Goal: Task Accomplishment & Management: Use online tool/utility

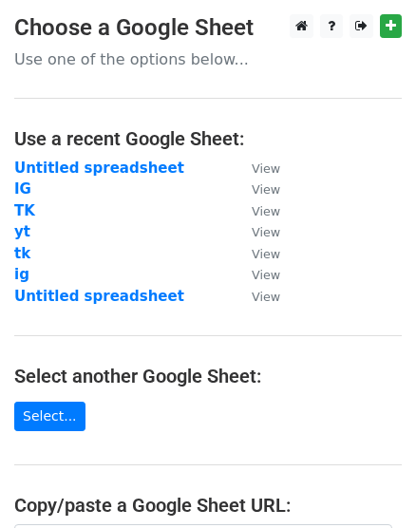
scroll to position [351, 0]
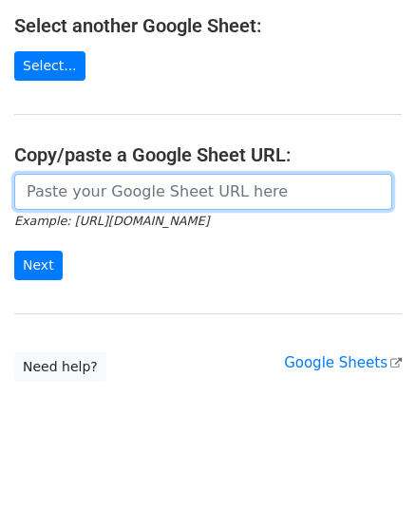
drag, startPoint x: 0, startPoint y: 0, endPoint x: 91, endPoint y: 192, distance: 212.5
click at [91, 192] on input "url" at bounding box center [203, 192] width 378 height 36
paste input "https://docs.google.com/spreadsheets/d/1jJ9qdiZhAjbJNAaj3ZW8JzXgr8dY2c9OprtoEDc…"
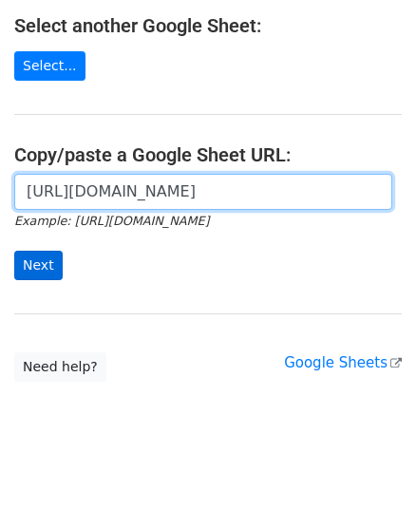
type input "https://docs.google.com/spreadsheets/d/1jJ9qdiZhAjbJNAaj3ZW8JzXgr8dY2c9OprtoEDc…"
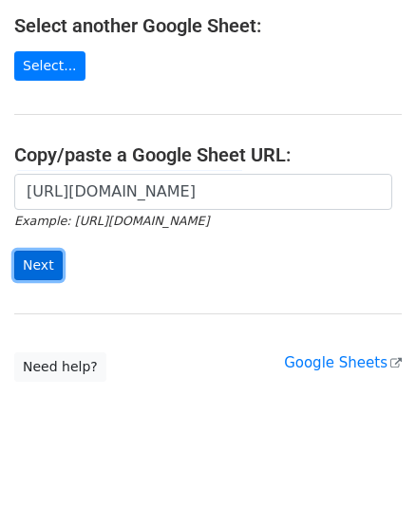
scroll to position [0, 0]
click at [41, 258] on input "Next" at bounding box center [38, 265] width 48 height 29
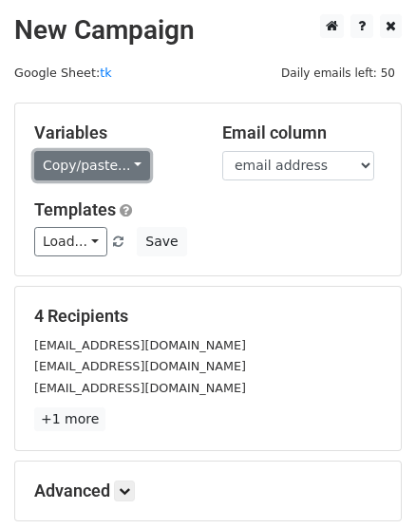
click at [139, 167] on link "Copy/paste..." at bounding box center [92, 165] width 116 height 29
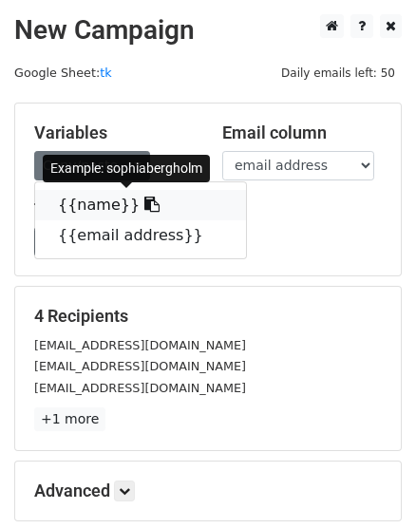
click at [107, 202] on link "{{name}}" at bounding box center [140, 205] width 211 height 30
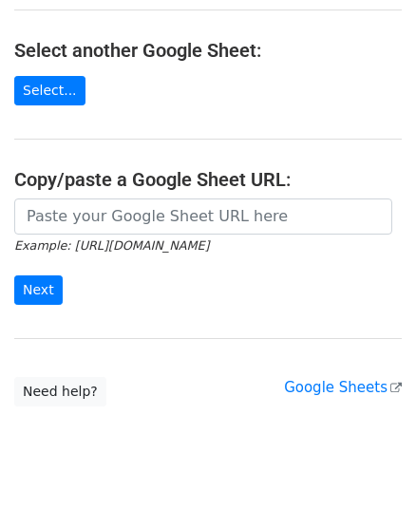
scroll to position [345, 0]
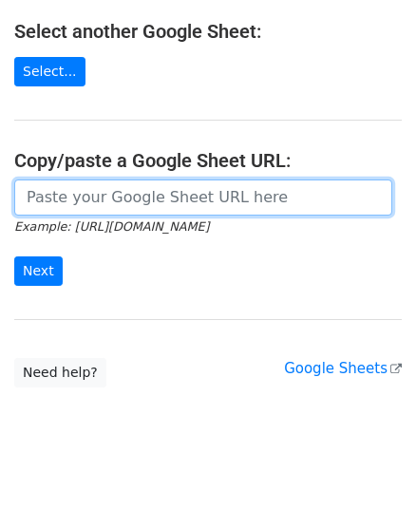
click at [93, 205] on input "url" at bounding box center [203, 198] width 378 height 36
paste input "[URL][DOMAIN_NAME]"
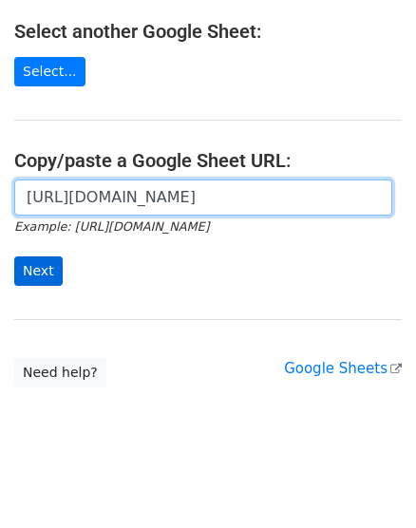
type input "https://docs.google.com/spreadsheets/d/12fx6QvW4Gjb4vFvk4ZumzeefGbNepO7tVFC3IGk…"
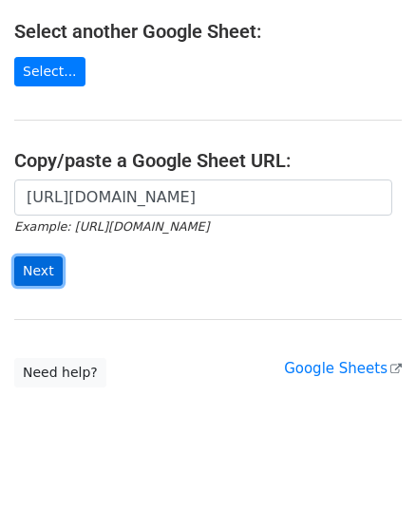
scroll to position [0, 0]
click at [45, 267] on input "Next" at bounding box center [38, 270] width 48 height 29
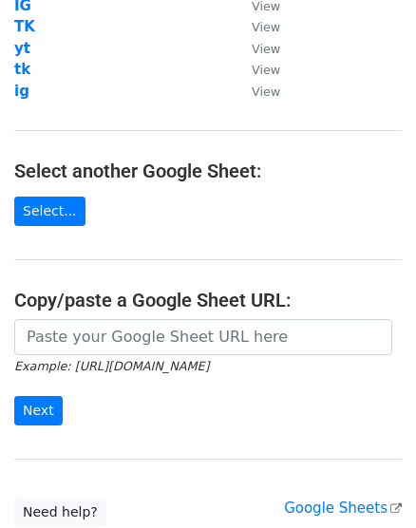
scroll to position [345, 0]
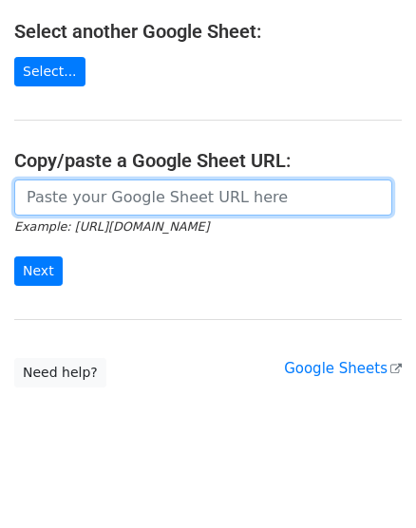
click at [120, 196] on input "url" at bounding box center [203, 198] width 378 height 36
paste input "[URL][DOMAIN_NAME]"
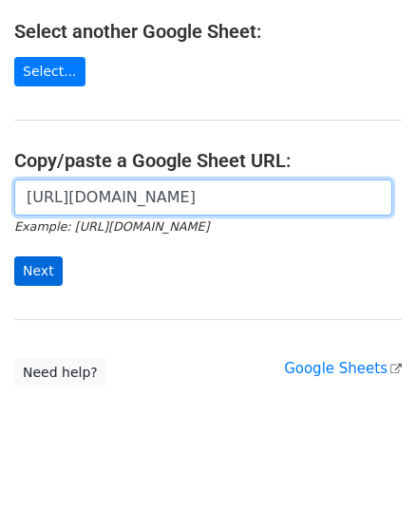
type input "[URL][DOMAIN_NAME]"
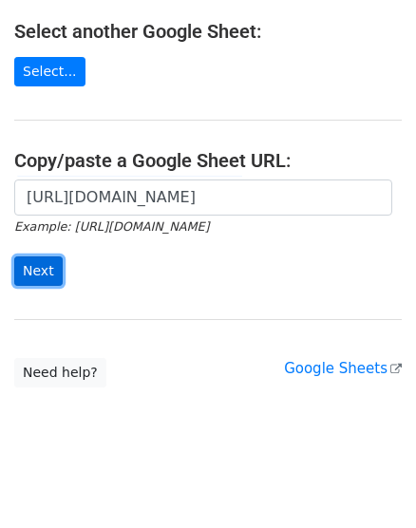
scroll to position [0, 0]
click at [33, 275] on input "Next" at bounding box center [38, 270] width 48 height 29
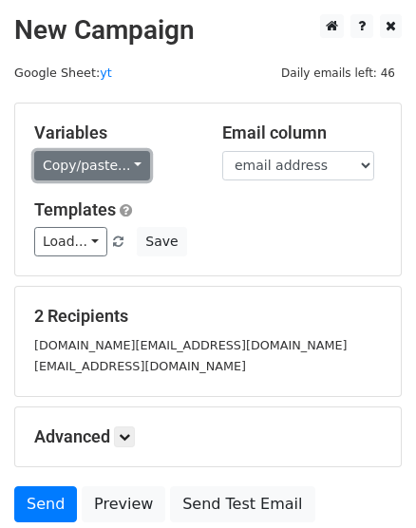
click at [117, 166] on link "Copy/paste..." at bounding box center [92, 165] width 116 height 29
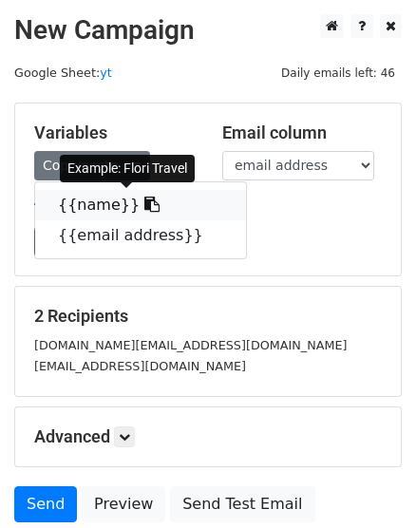
click at [113, 209] on link "{{name}}" at bounding box center [140, 205] width 211 height 30
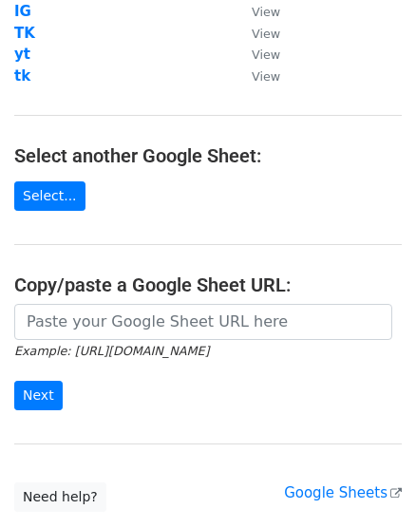
scroll to position [351, 0]
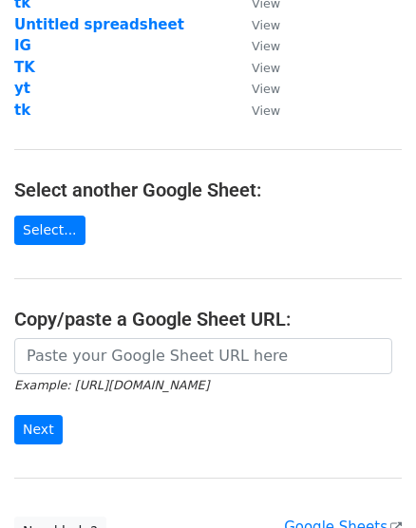
scroll to position [351, 0]
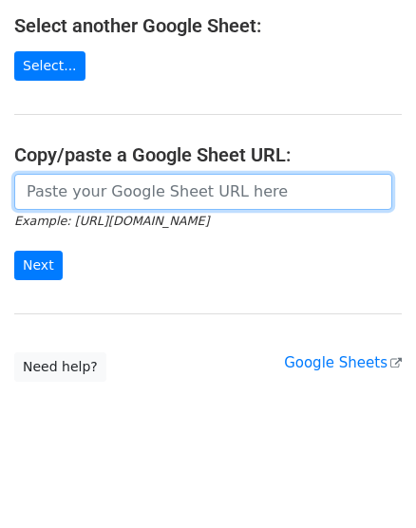
click at [234, 186] on input "url" at bounding box center [203, 192] width 378 height 36
paste input "[URL][DOMAIN_NAME]"
type input "[URL][DOMAIN_NAME]"
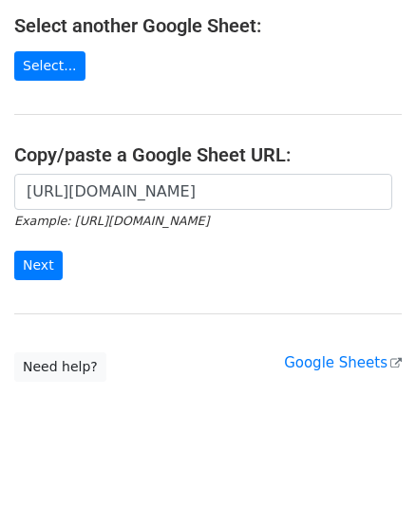
scroll to position [0, 0]
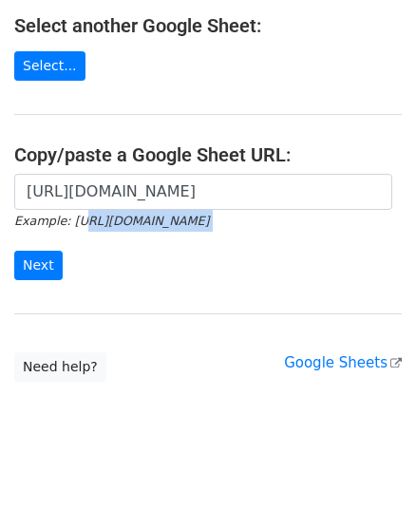
drag, startPoint x: 177, startPoint y: 236, endPoint x: 64, endPoint y: 239, distance: 113.1
click at [69, 229] on form "[URL][DOMAIN_NAME] Example: [URL][DOMAIN_NAME] Next" at bounding box center [208, 227] width 388 height 106
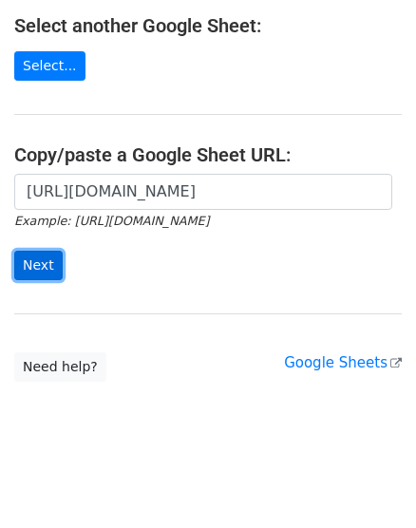
click at [52, 267] on input "Next" at bounding box center [38, 265] width 48 height 29
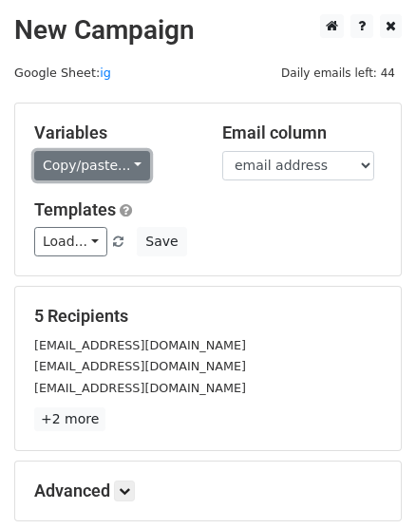
click at [120, 161] on link "Copy/paste..." at bounding box center [92, 165] width 116 height 29
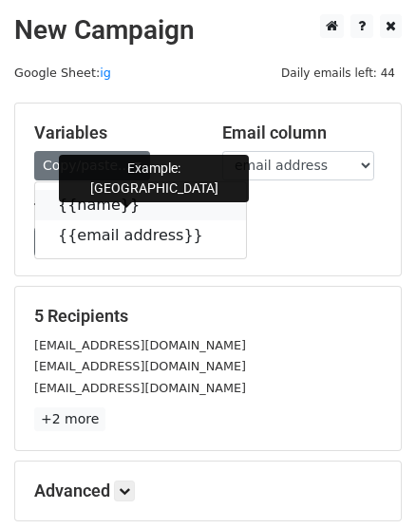
click at [82, 202] on link "{{name}}" at bounding box center [140, 205] width 211 height 30
